Goal: Find contact information: Find contact information

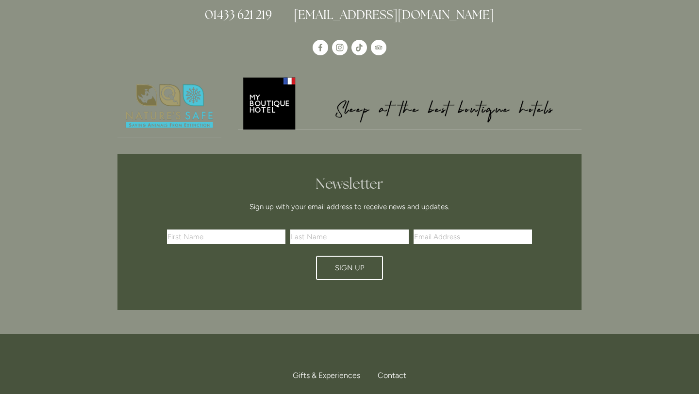
scroll to position [2966, 0]
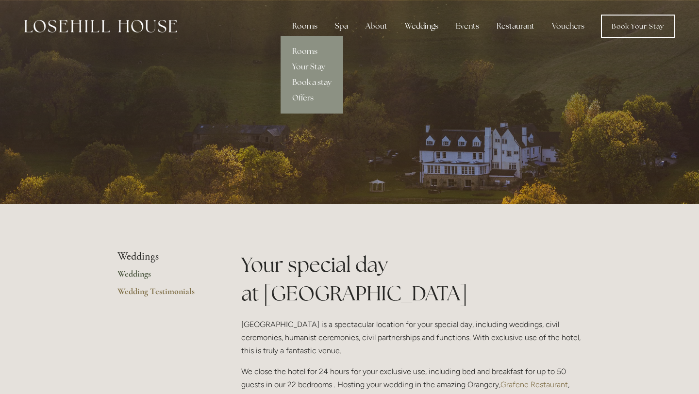
click at [309, 68] on link "Your Stay" at bounding box center [312, 67] width 63 height 16
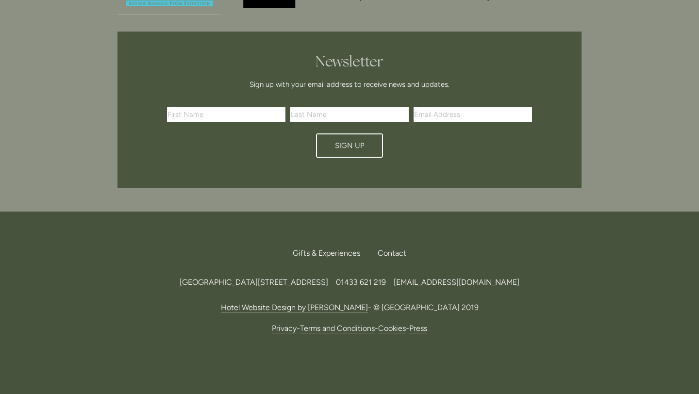
scroll to position [1099, 0]
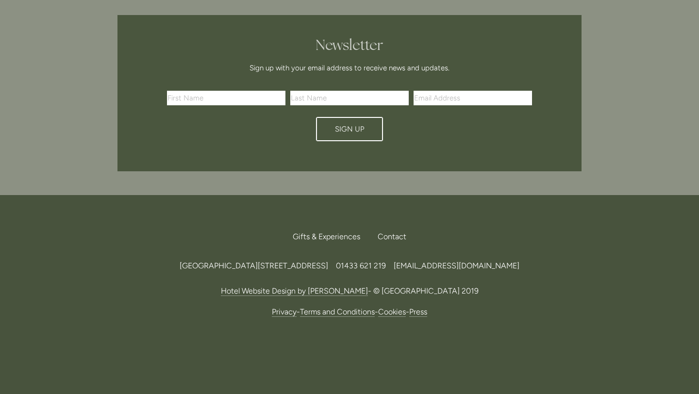
drag, startPoint x: 137, startPoint y: 254, endPoint x: 410, endPoint y: 254, distance: 272.9
click at [328, 261] on span "[GEOGRAPHIC_DATA][STREET_ADDRESS]" at bounding box center [254, 265] width 149 height 9
copy span "[GEOGRAPHIC_DATA][STREET_ADDRESS]"
